Goal: Transaction & Acquisition: Obtain resource

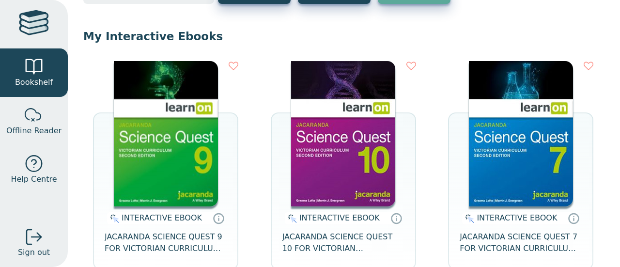
scroll to position [89, 0]
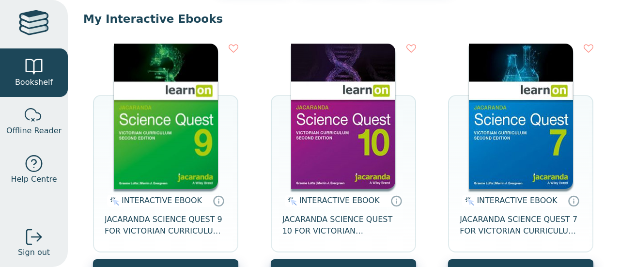
click at [346, 143] on img at bounding box center [343, 116] width 104 height 145
click at [185, 116] on img at bounding box center [166, 116] width 104 height 145
